Goal: Information Seeking & Learning: Find specific fact

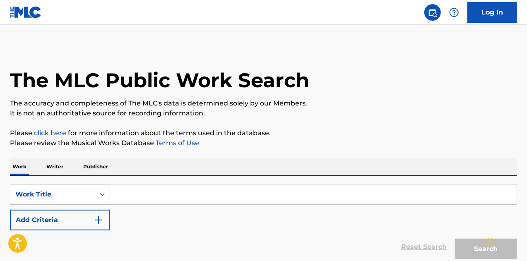
click at [48, 186] on div "Work Title" at bounding box center [60, 194] width 100 height 21
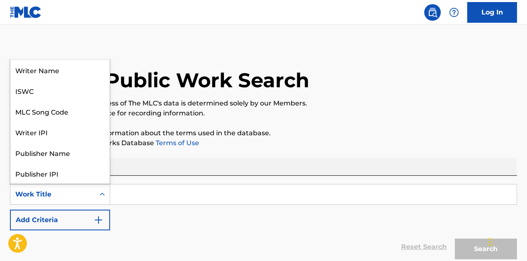
scroll to position [41, 0]
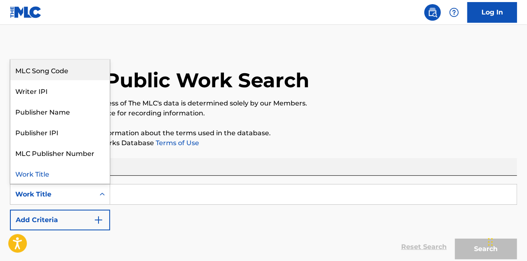
click at [86, 72] on div "MLC Song Code" at bounding box center [59, 70] width 99 height 21
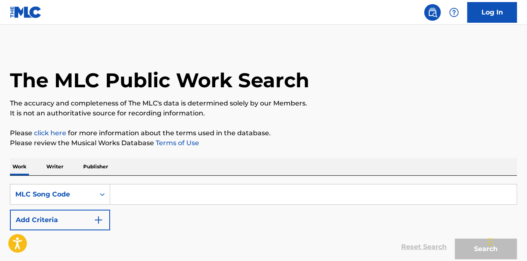
drag, startPoint x: 144, startPoint y: 207, endPoint x: 152, endPoint y: 193, distance: 15.9
click at [144, 204] on div "SearchWithCriteria9a1c252f-61df-4d61-8acd-88f50a655829 MLC Song Code Add Criter…" at bounding box center [263, 207] width 507 height 46
drag, startPoint x: 152, startPoint y: 193, endPoint x: 141, endPoint y: 191, distance: 10.9
click at [152, 193] on input "Search Form" at bounding box center [313, 195] width 407 height 20
paste input "CC9OPD"
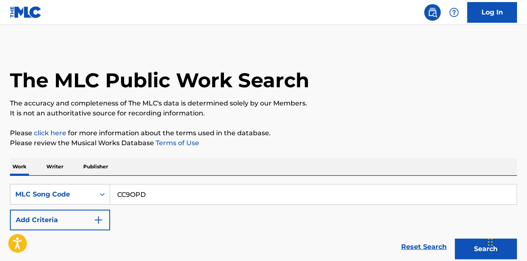
type input "CC9OPD"
click at [455, 239] on button "Search" at bounding box center [486, 249] width 62 height 21
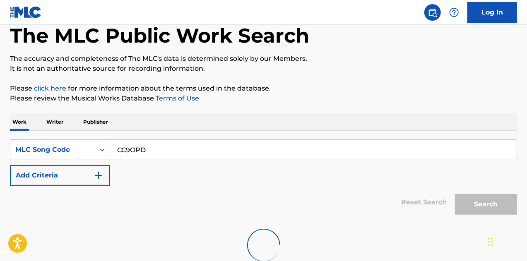
scroll to position [99, 0]
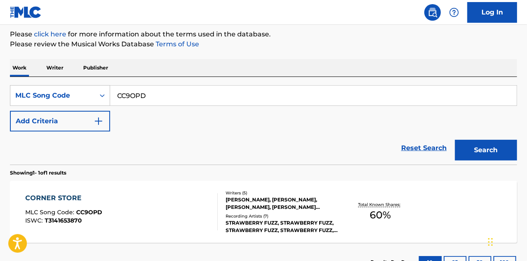
click at [195, 213] on div "CORNER STORE MLC Song Code : CC9OPD ISWC : T3141653870" at bounding box center [121, 211] width 193 height 37
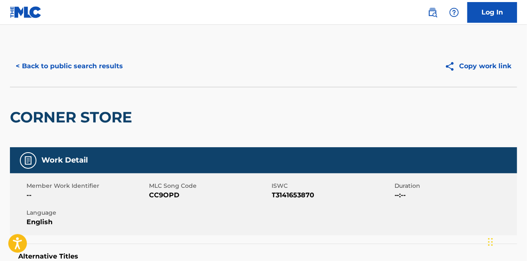
click at [59, 66] on button "< Back to public search results" at bounding box center [69, 66] width 119 height 21
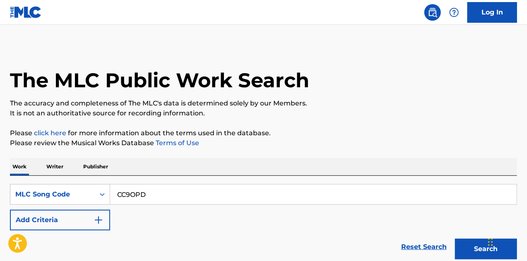
scroll to position [99, 0]
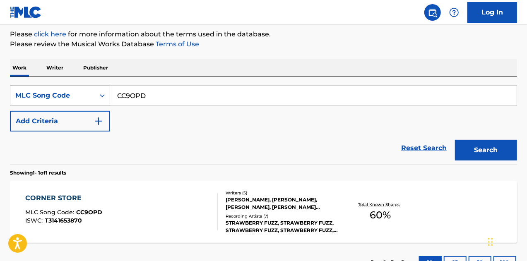
drag, startPoint x: 195, startPoint y: 95, endPoint x: 31, endPoint y: 93, distance: 163.6
click at [31, 93] on div "SearchWithCriteria9a1c252f-61df-4d61-8acd-88f50a655829 MLC Song Code CC9OPD" at bounding box center [263, 95] width 507 height 21
paste input "GE753"
type input "GE753D"
click at [455, 140] on button "Search" at bounding box center [486, 150] width 62 height 21
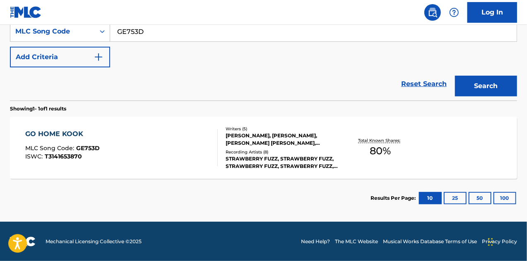
click at [103, 135] on div "GO HOME KOOK MLC Song Code : GE753D ISWC : T3141653870" at bounding box center [121, 147] width 193 height 37
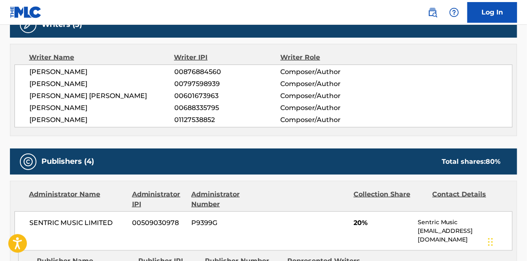
scroll to position [248, 0]
